Goal: Task Accomplishment & Management: Manage account settings

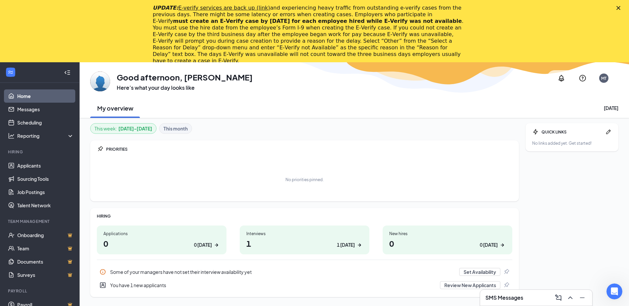
click at [620, 7] on polygon "Close" at bounding box center [618, 8] width 4 height 4
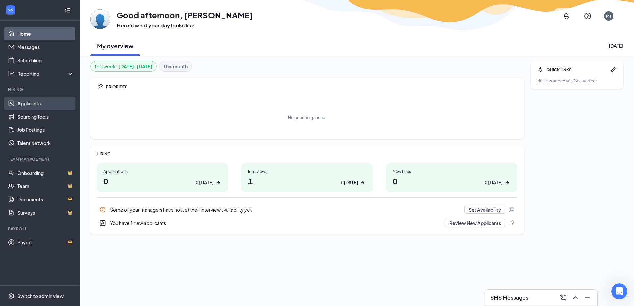
click at [39, 105] on link "Applicants" at bounding box center [45, 103] width 57 height 13
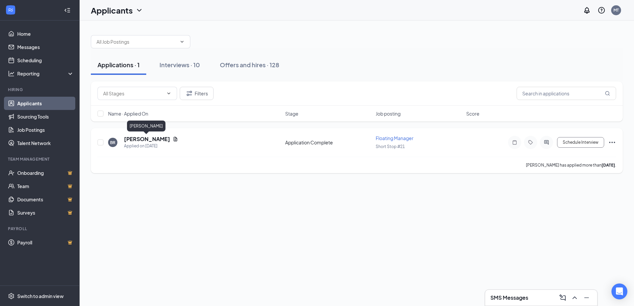
click at [151, 139] on h5 "Briana Reynolds" at bounding box center [147, 139] width 46 height 7
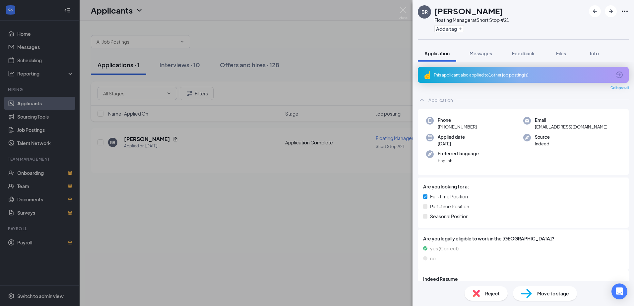
click at [616, 72] on icon "ArrowCircle" at bounding box center [619, 75] width 7 height 7
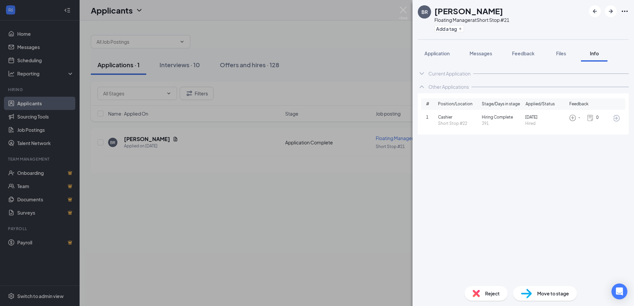
click at [384, 73] on div "BR Briana Reynolds Floating Manager at Short Stop #21 Add a tag Application Mes…" at bounding box center [317, 153] width 634 height 306
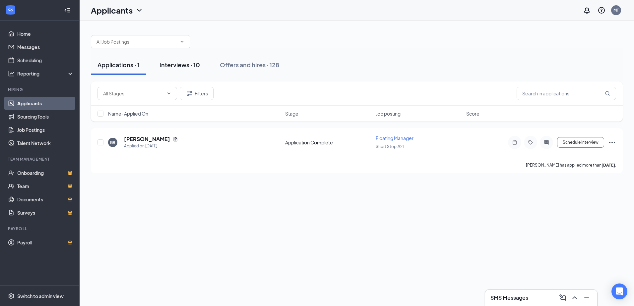
click at [194, 65] on div "Interviews · 10" at bounding box center [179, 65] width 40 height 8
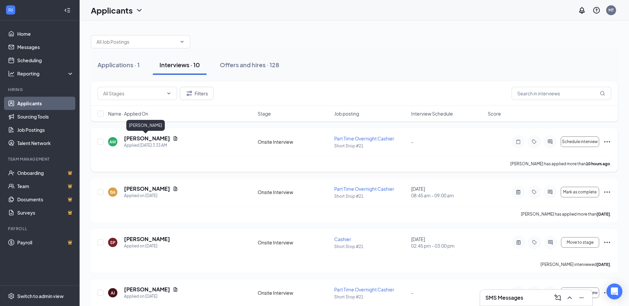
click at [150, 141] on h5 "Annesa White" at bounding box center [147, 138] width 46 height 7
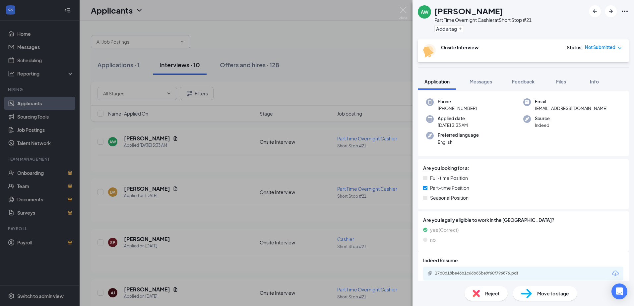
scroll to position [49, 0]
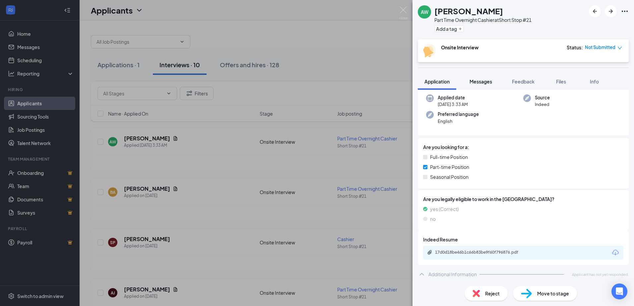
click at [485, 82] on span "Messages" at bounding box center [480, 82] width 23 height 6
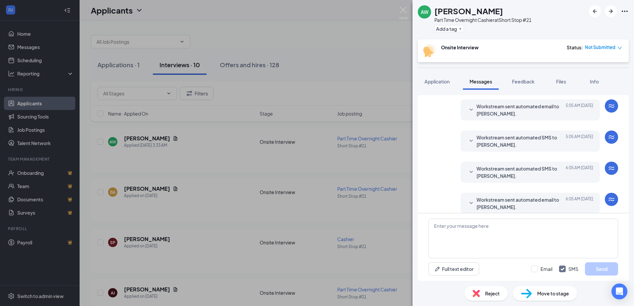
scroll to position [191, 0]
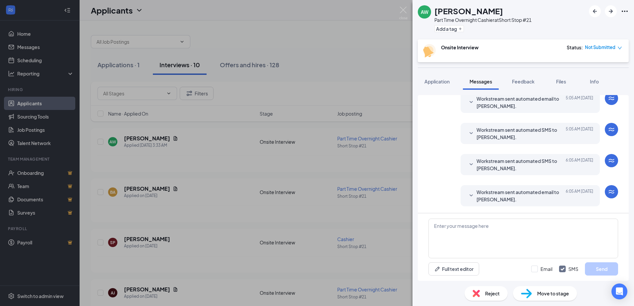
click at [514, 193] on span "Workstream sent automated email to Annesa White." at bounding box center [519, 196] width 87 height 15
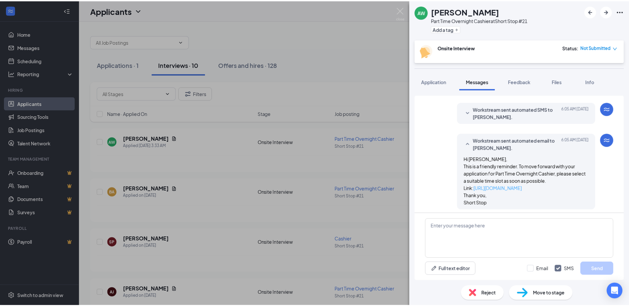
scroll to position [246, 0]
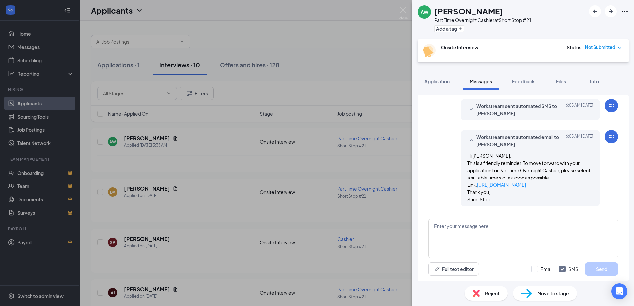
drag, startPoint x: 346, startPoint y: 100, endPoint x: 340, endPoint y: 96, distance: 7.3
click at [345, 99] on div "AW Annesa White Part Time Overnight Cashier at Short Stop #21 Add a tag Onsite …" at bounding box center [317, 153] width 634 height 306
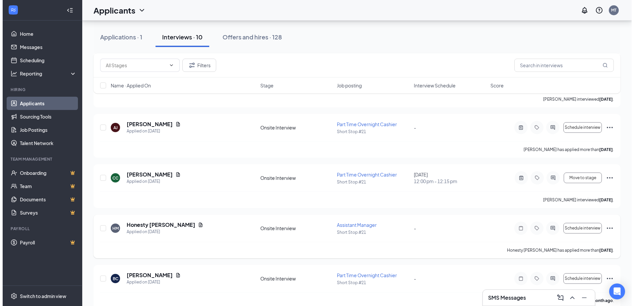
scroll to position [166, 0]
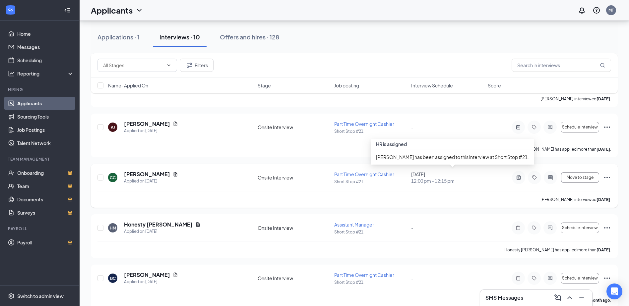
click at [443, 177] on div "September 29, 2025 12:00 pm - 12:15 pm" at bounding box center [447, 177] width 73 height 13
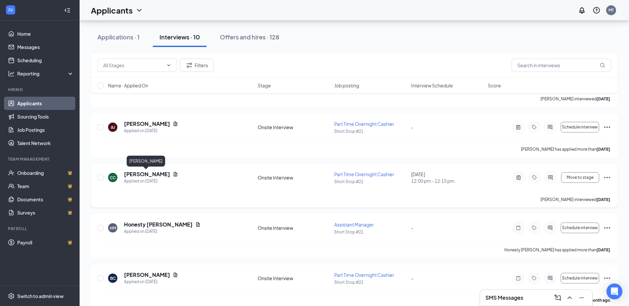
click at [148, 175] on h5 "Charles Cleave" at bounding box center [147, 174] width 46 height 7
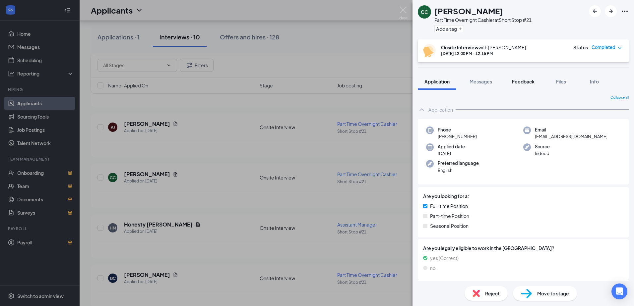
click at [522, 81] on span "Feedback" at bounding box center [523, 82] width 23 height 6
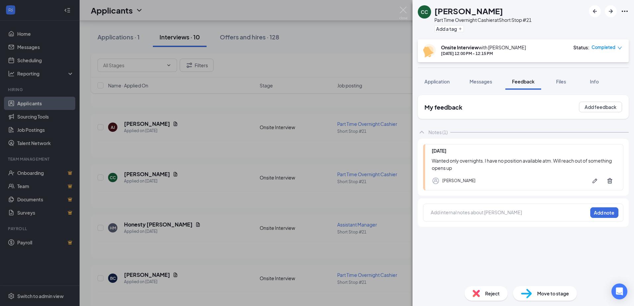
click at [387, 95] on div "CC Charles Cleave Part Time Overnight Cashier at Short Stop #21 Add a tag Onsit…" at bounding box center [317, 153] width 634 height 306
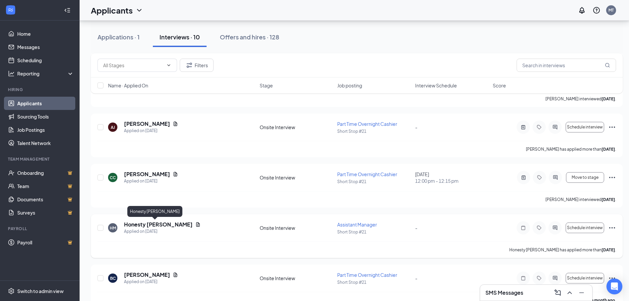
click at [155, 223] on h5 "Honesty Mcbride" at bounding box center [158, 224] width 69 height 7
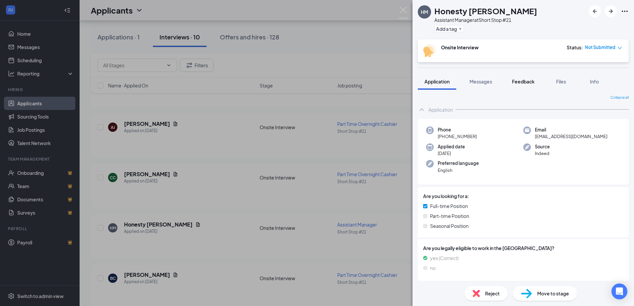
click at [519, 81] on span "Feedback" at bounding box center [523, 82] width 23 height 6
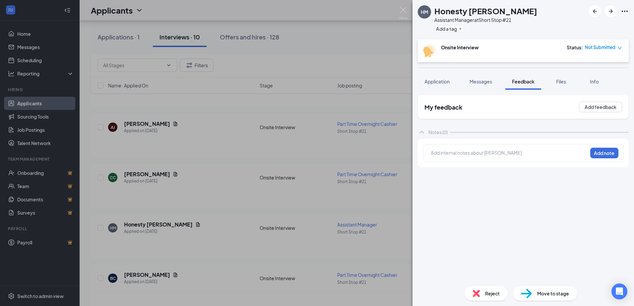
click at [317, 145] on div "HM Honesty Mcbride Assistant Manager at Short Stop #21 Add a tag Onsite Intervi…" at bounding box center [317, 153] width 634 height 306
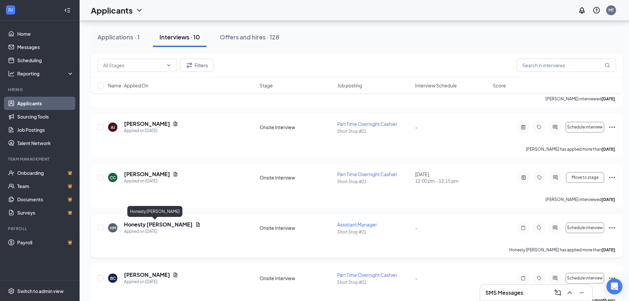
click at [157, 226] on h5 "Honesty Mcbride" at bounding box center [158, 224] width 69 height 7
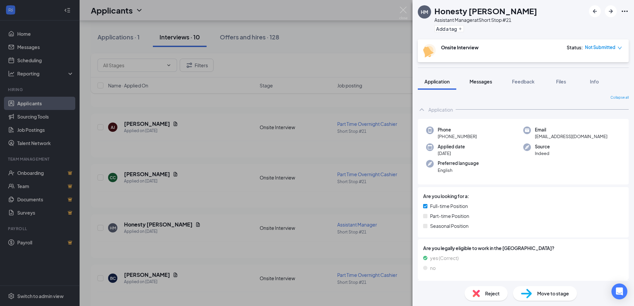
click at [479, 83] on span "Messages" at bounding box center [480, 82] width 23 height 6
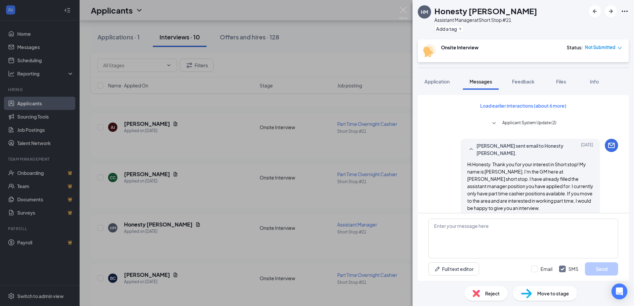
click at [492, 295] on span "Reject" at bounding box center [492, 293] width 15 height 7
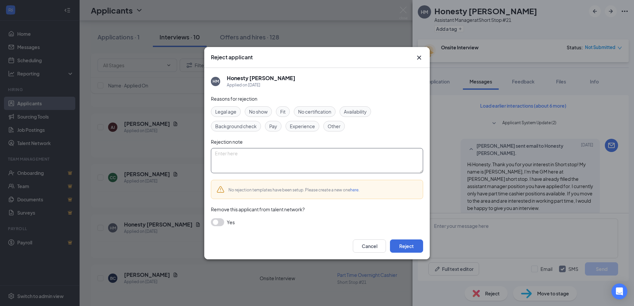
click at [239, 155] on textarea at bounding box center [317, 160] width 212 height 25
type textarea "n"
type textarea "no comm"
click at [401, 249] on button "Reject" at bounding box center [406, 246] width 33 height 13
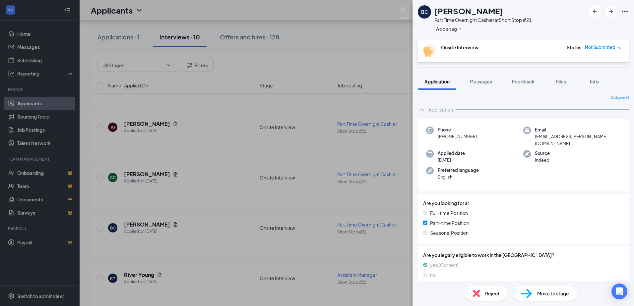
click at [382, 63] on div "BC Bella Crockett Part Time Overnight Cashier at Short Stop #21 Add a tag Onsit…" at bounding box center [317, 153] width 634 height 306
